Goal: Find specific page/section: Find specific page/section

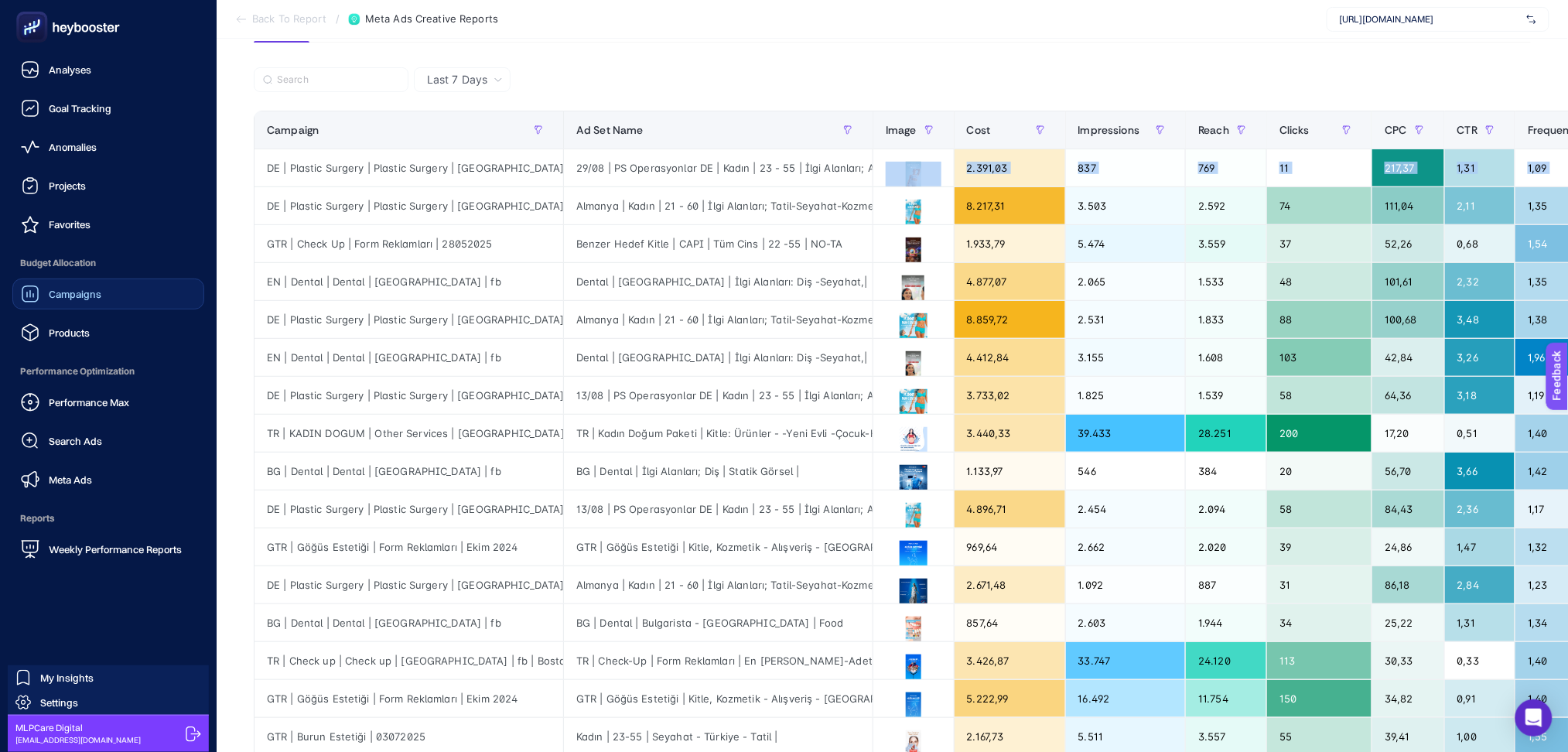
click at [109, 290] on link "Campaigns" at bounding box center [108, 293] width 192 height 31
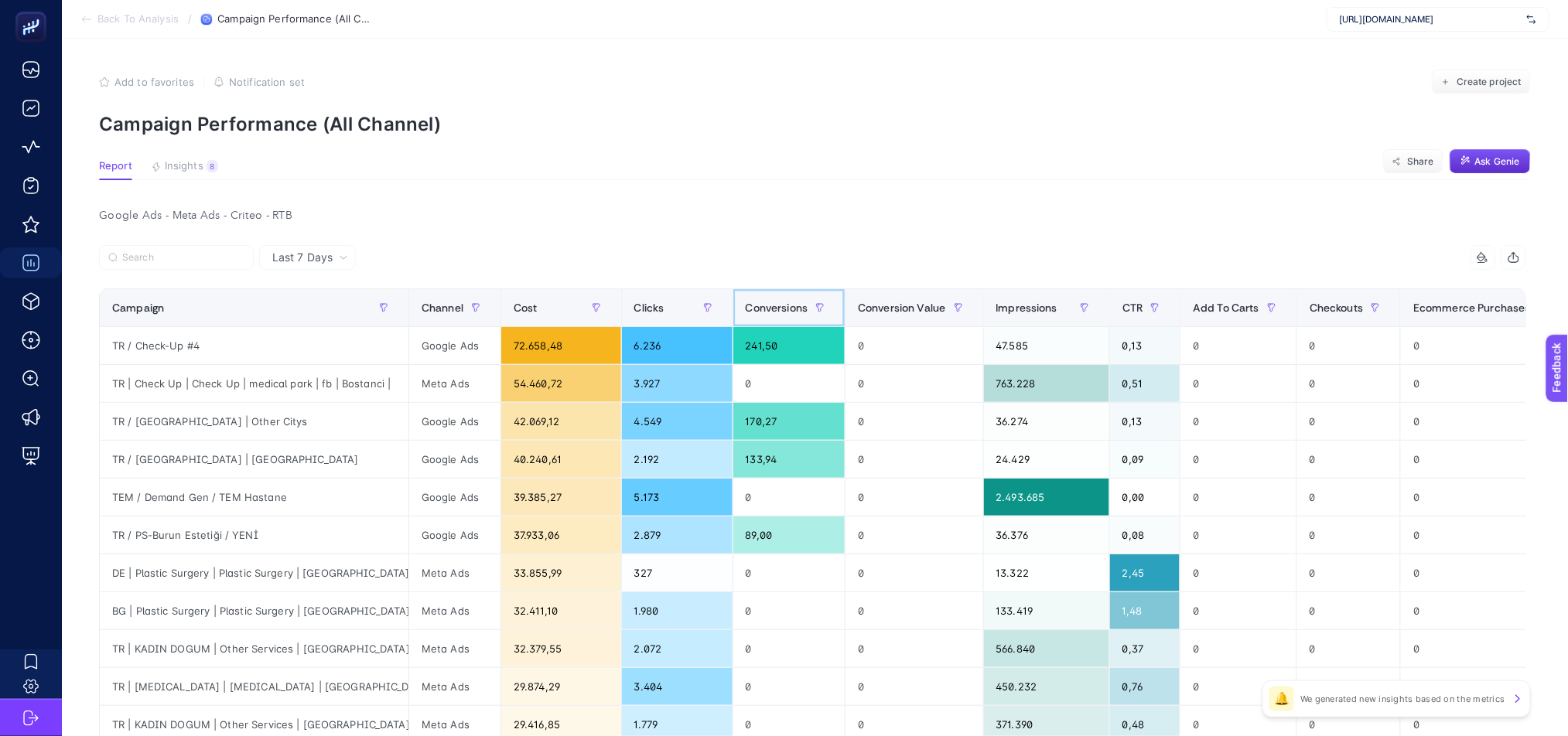
click at [753, 312] on span "Conversions" at bounding box center [776, 308] width 63 height 13
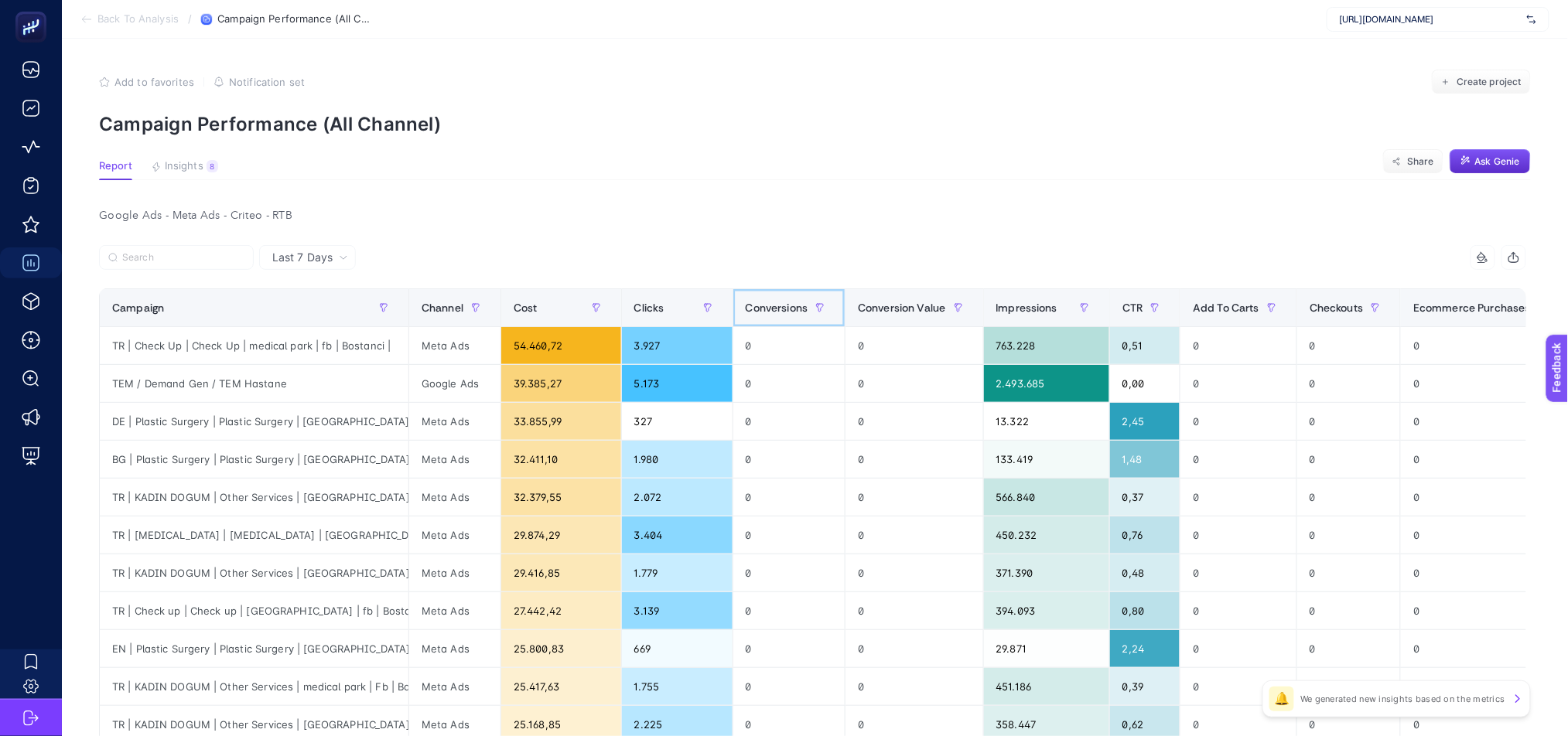
click at [753, 312] on span "Conversions" at bounding box center [776, 308] width 63 height 13
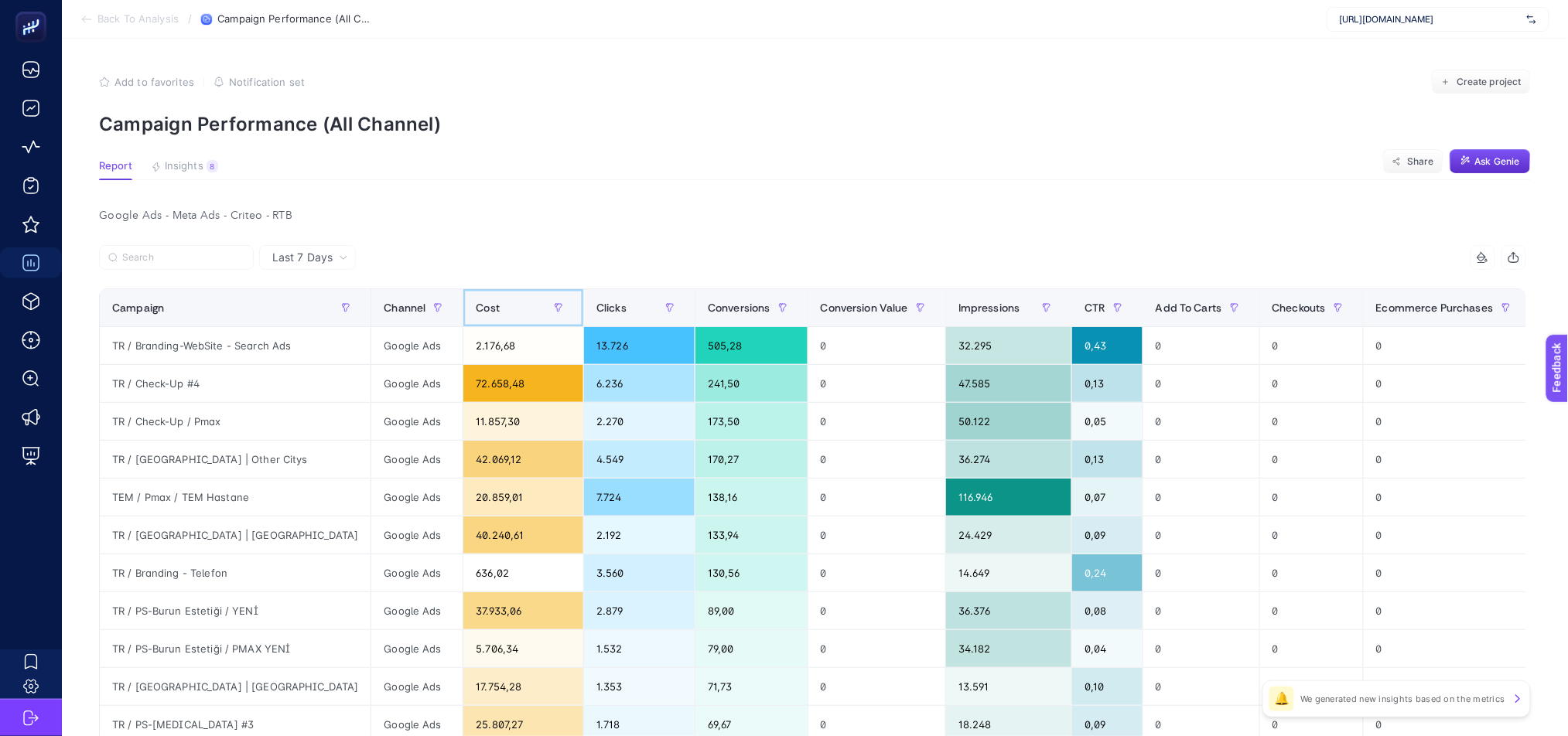
click at [475, 308] on div "Cost" at bounding box center [522, 308] width 95 height 25
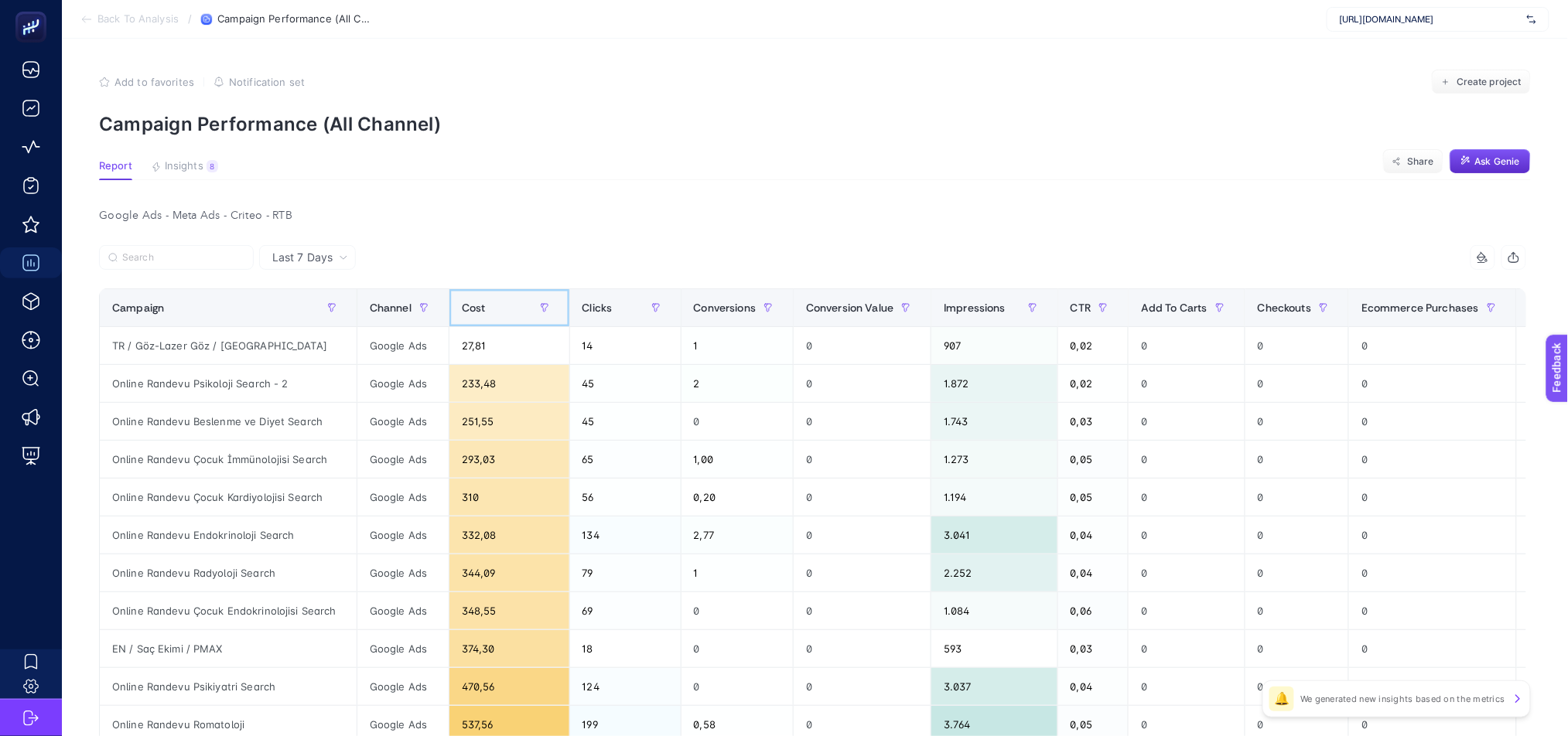
click at [486, 314] on div "Cost" at bounding box center [509, 308] width 95 height 25
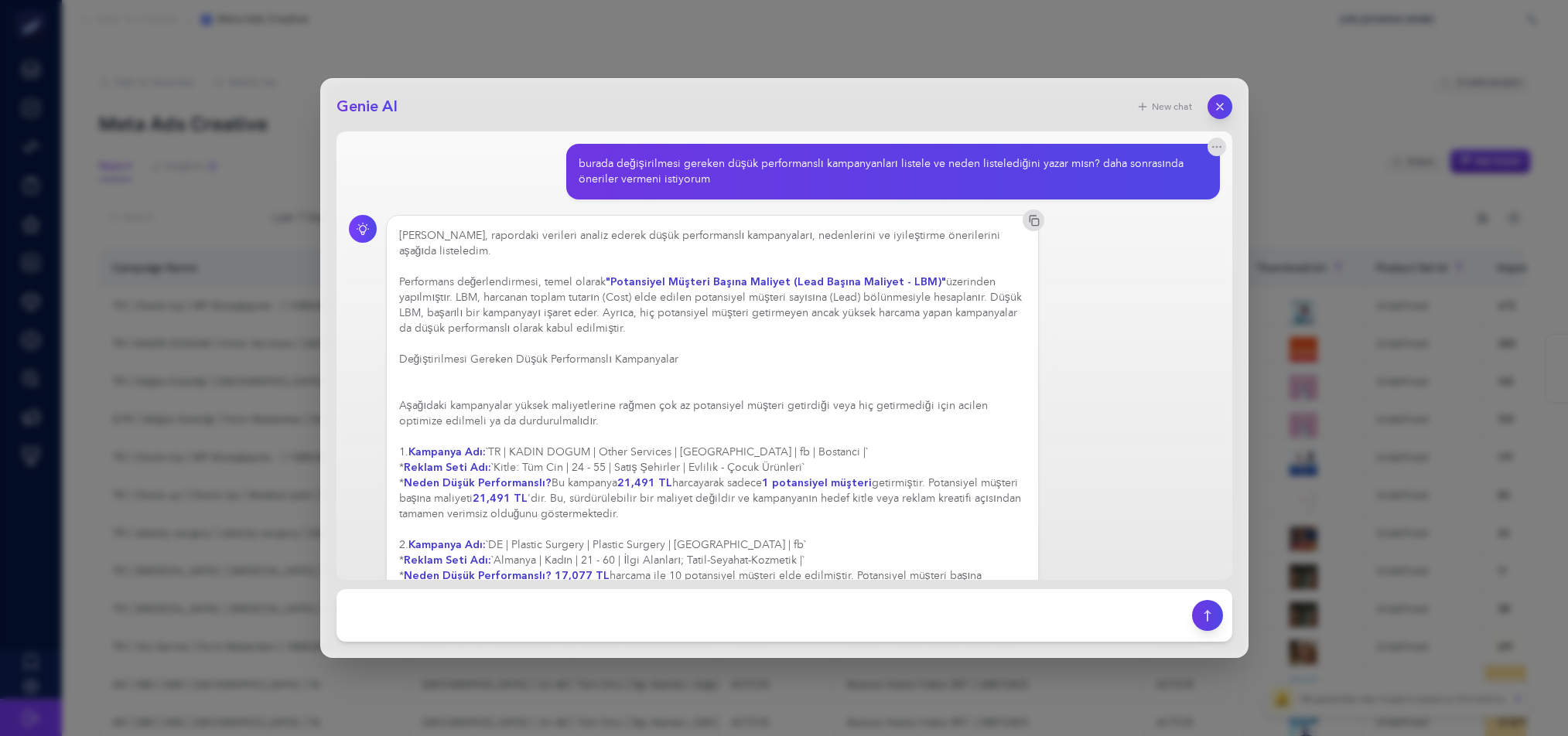
click at [1214, 111] on icon "button" at bounding box center [1220, 106] width 13 height 13
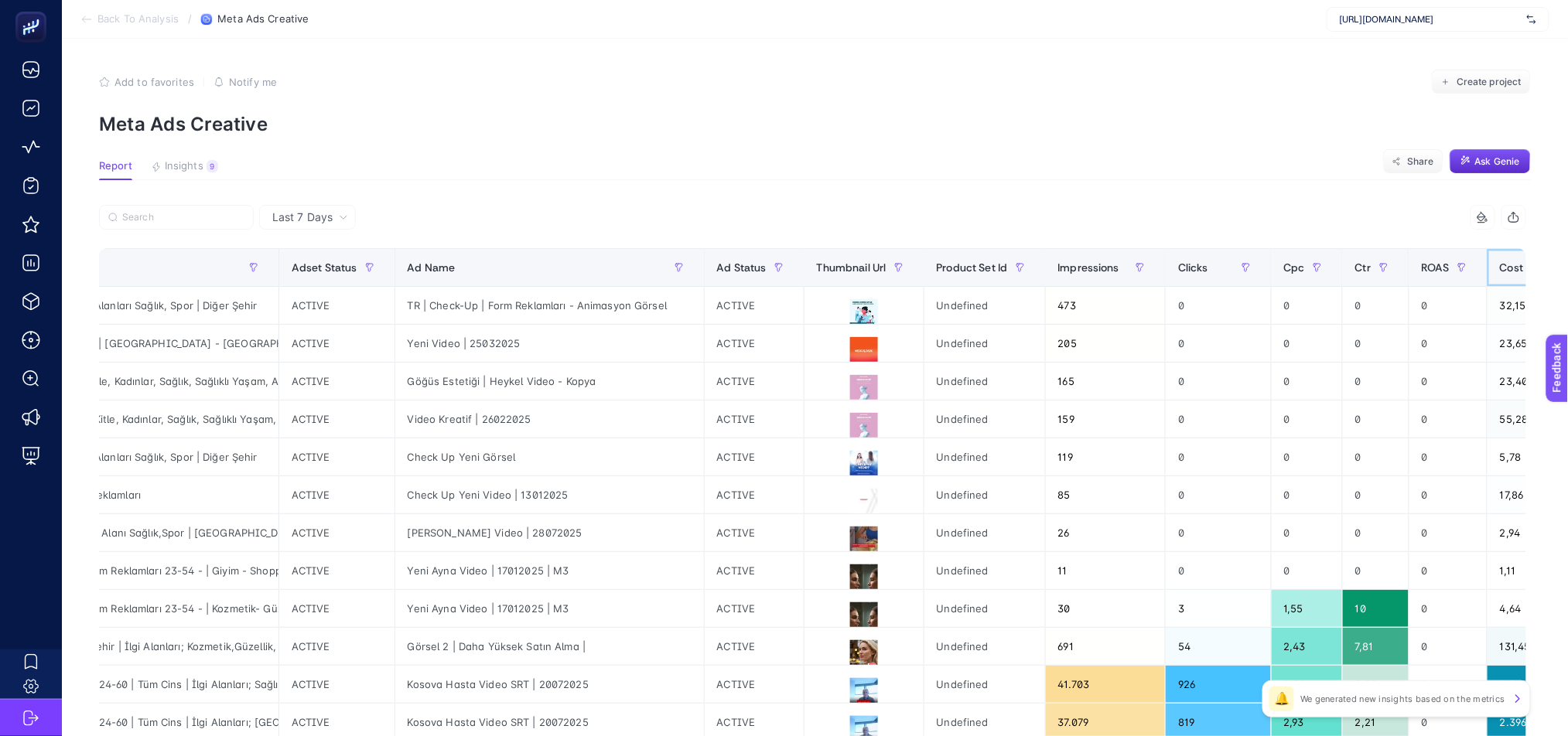
click at [1500, 274] on span "Cost" at bounding box center [1512, 267] width 24 height 13
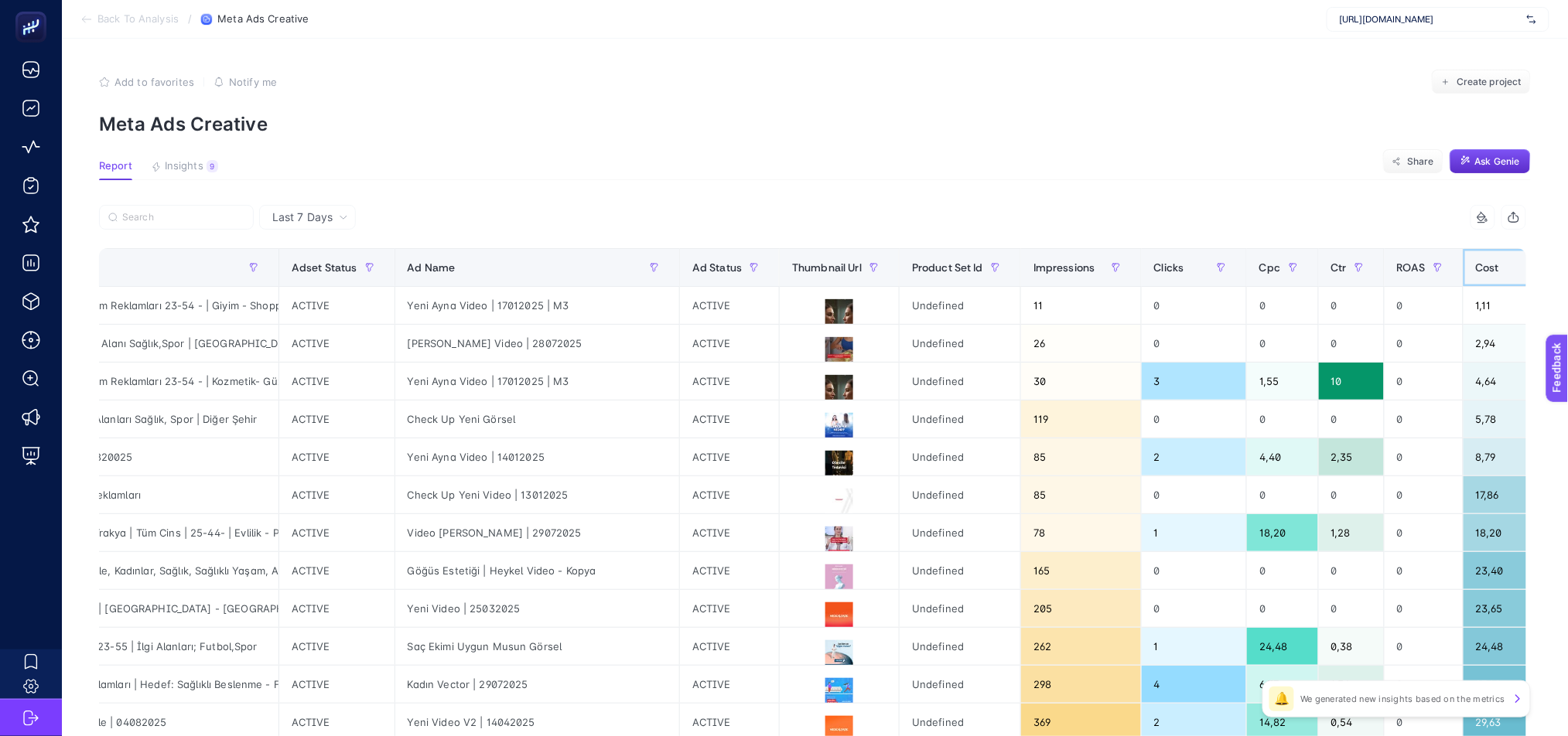
click at [1493, 273] on div "Cost" at bounding box center [1519, 267] width 86 height 25
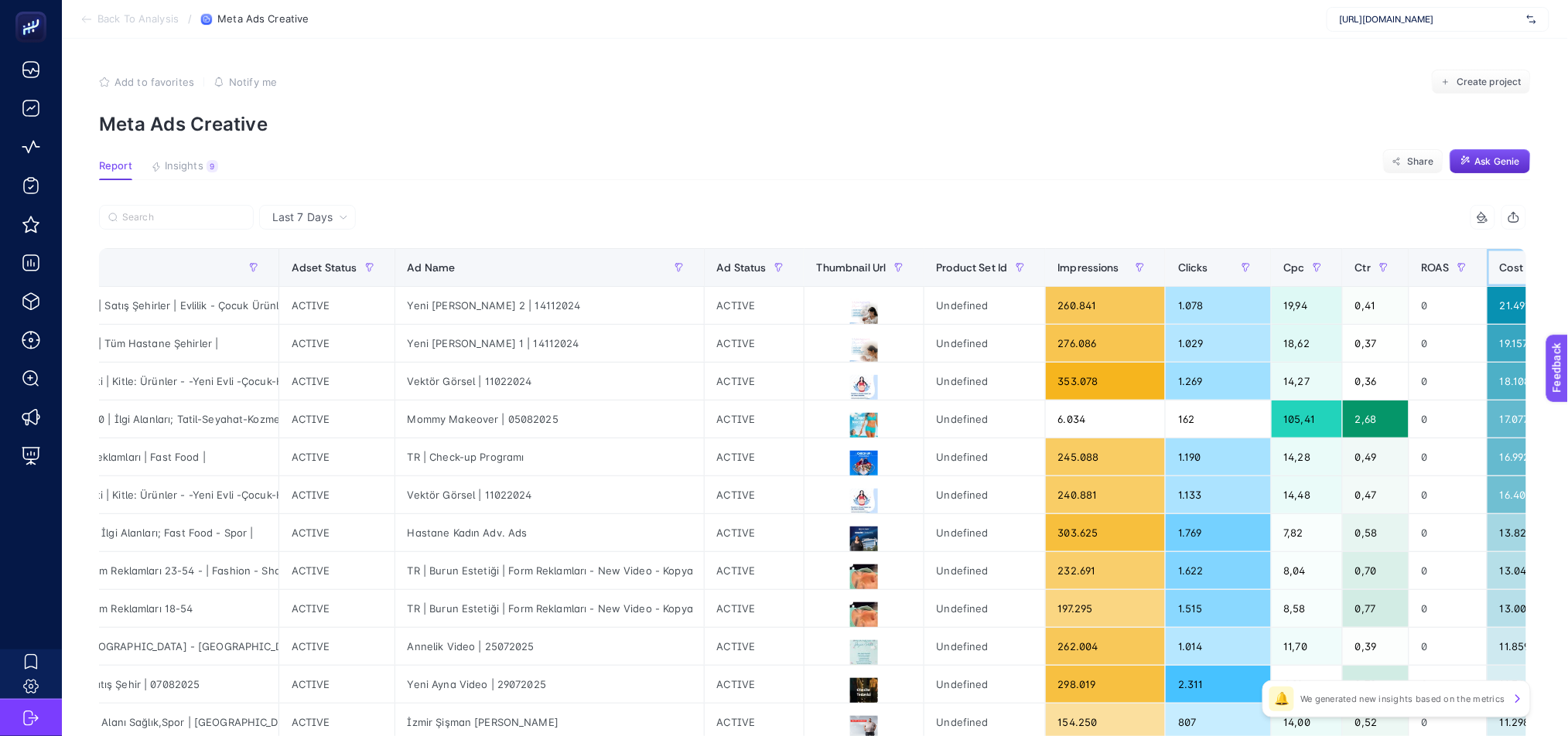
scroll to position [517, 10]
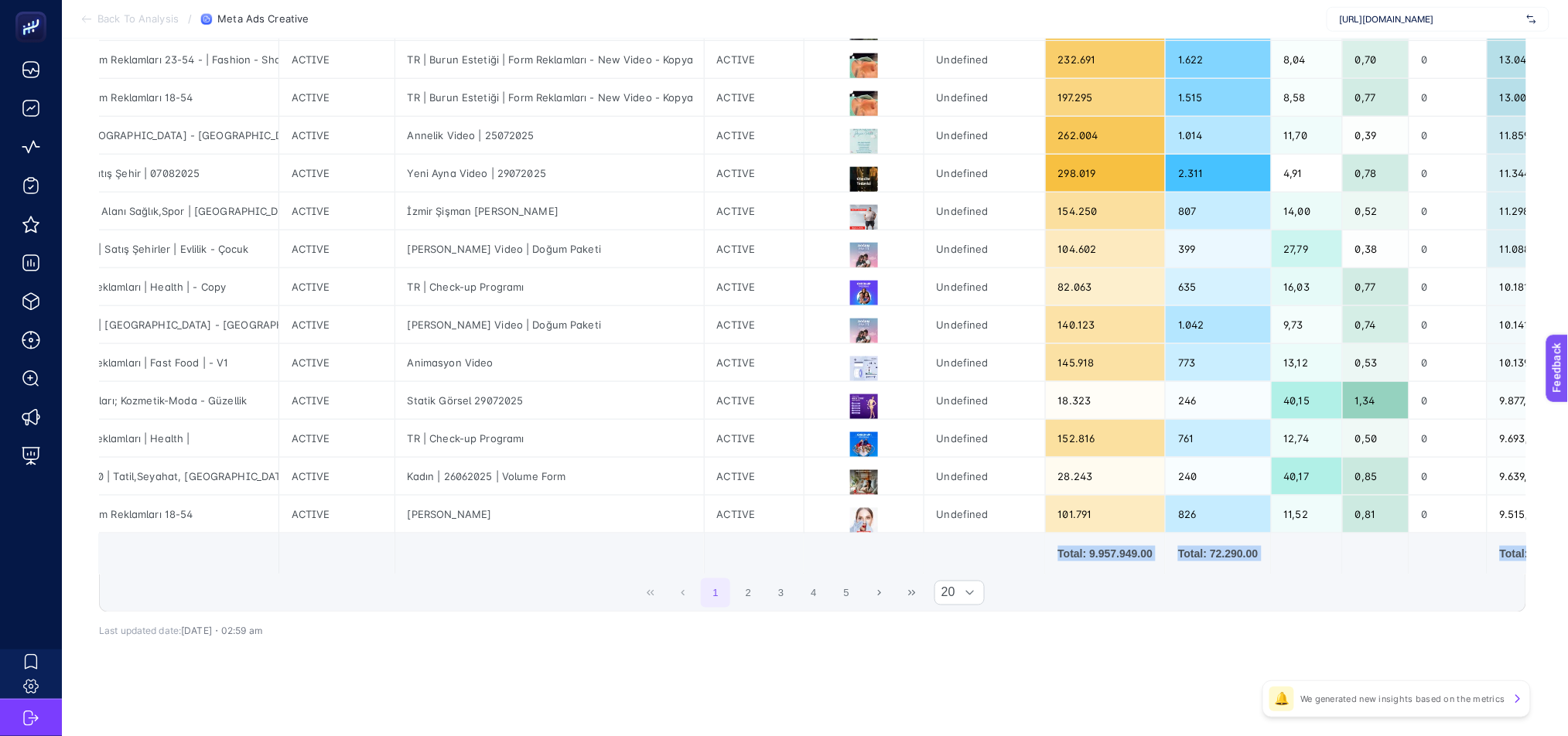
drag, startPoint x: 1017, startPoint y: 567, endPoint x: 1070, endPoint y: 580, distance: 54.6
click at [1070, 580] on div "10 items selected Campaign Name Adset Name Adset Status Ad Name Ad Status Thumb…" at bounding box center [813, 153] width 1427 height 919
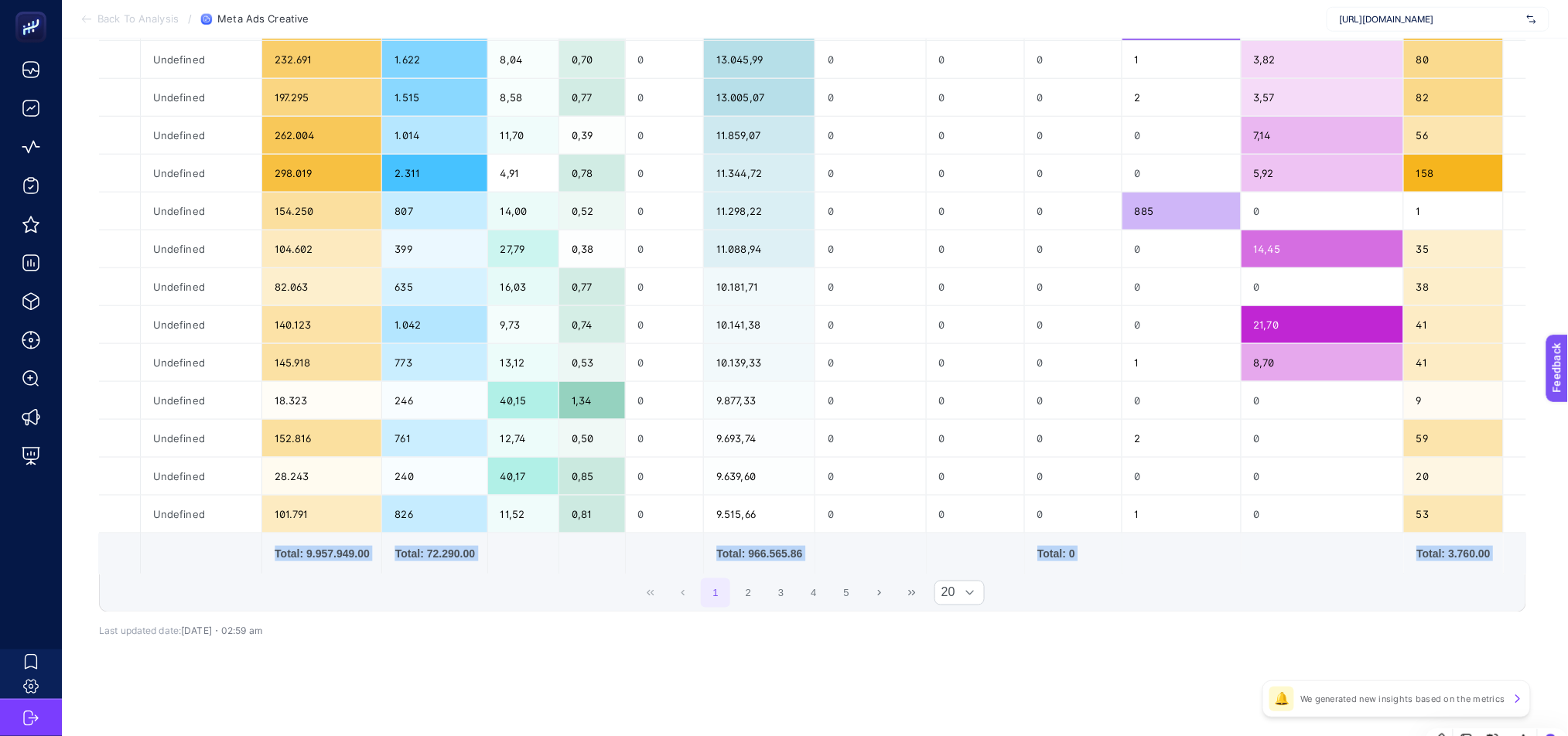
scroll to position [0, 10]
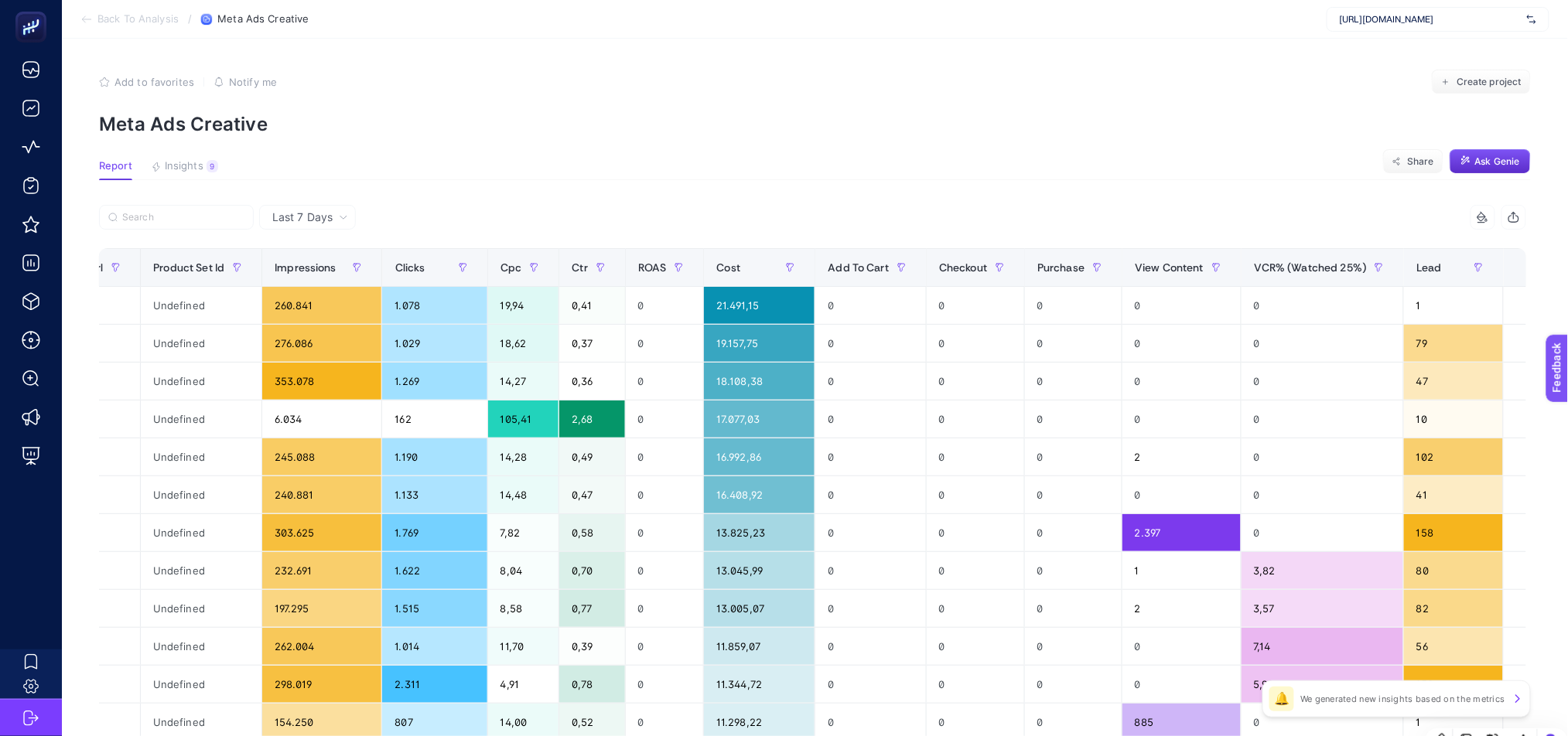
click at [1525, 221] on button "button" at bounding box center [1514, 218] width 25 height 25
